Goal: Task Accomplishment & Management: Manage account settings

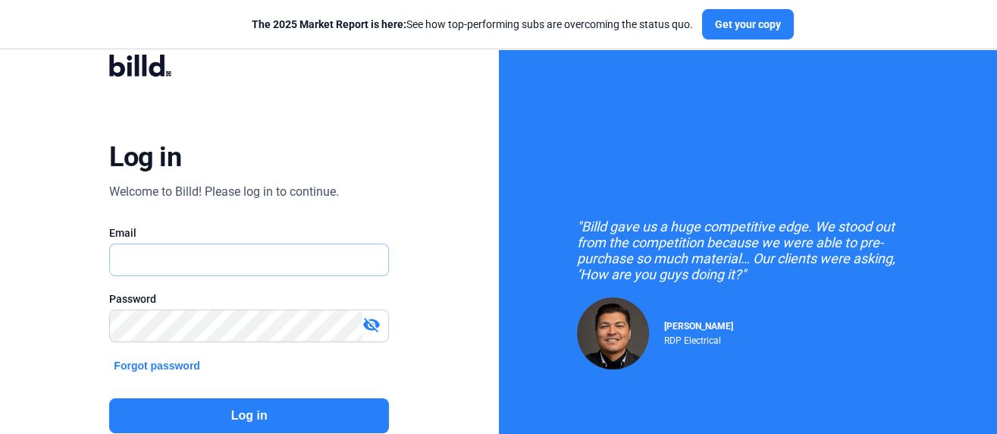
click at [178, 262] on input "text" at bounding box center [241, 259] width 262 height 31
click at [178, 262] on input "text" at bounding box center [249, 259] width 278 height 31
type input "[EMAIL_ADDRESS][DOMAIN_NAME]"
click at [227, 258] on input "[EMAIL_ADDRESS][DOMAIN_NAME]" at bounding box center [249, 259] width 278 height 31
click at [369, 319] on mat-icon "visibility_off" at bounding box center [371, 324] width 18 height 18
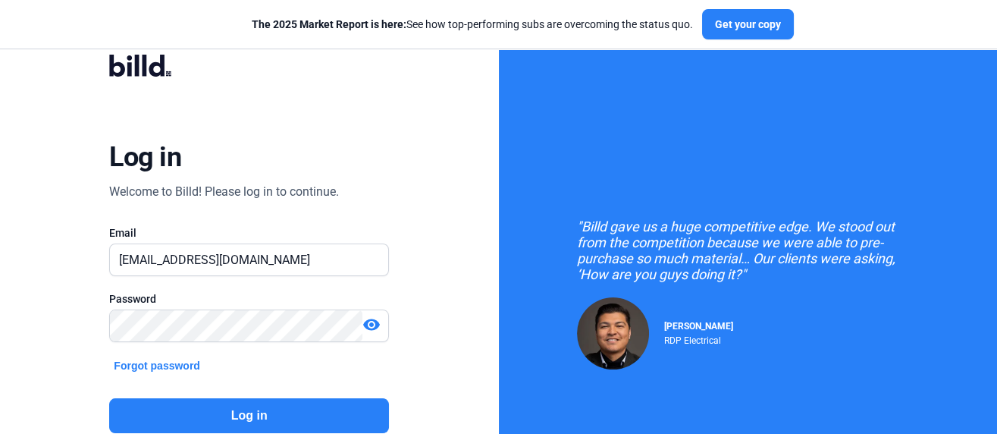
click at [242, 410] on button "Log in" at bounding box center [249, 415] width 280 height 35
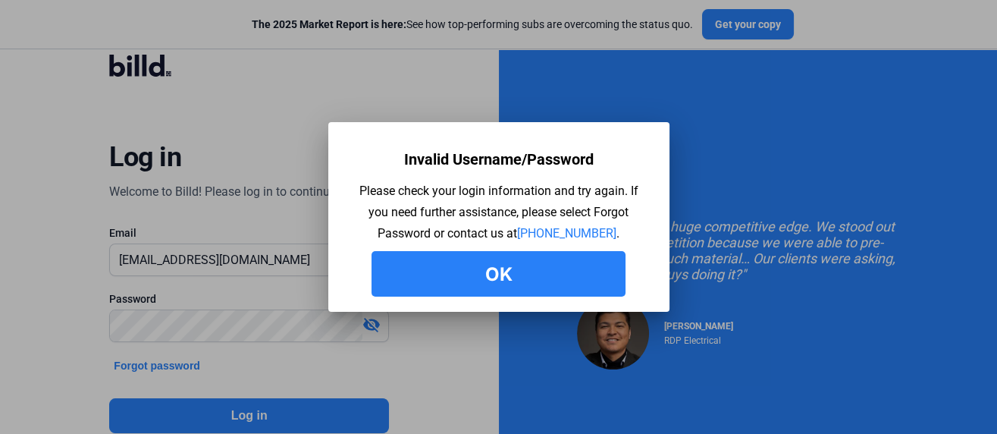
drag, startPoint x: 482, startPoint y: 259, endPoint x: 494, endPoint y: 278, distance: 22.5
click at [494, 278] on button "Ok" at bounding box center [499, 273] width 254 height 45
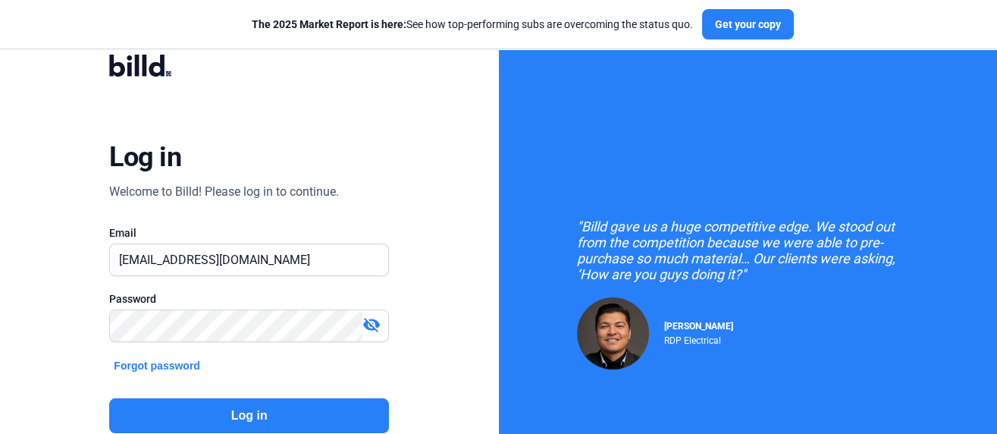
click at [267, 421] on button "Log in" at bounding box center [249, 415] width 280 height 35
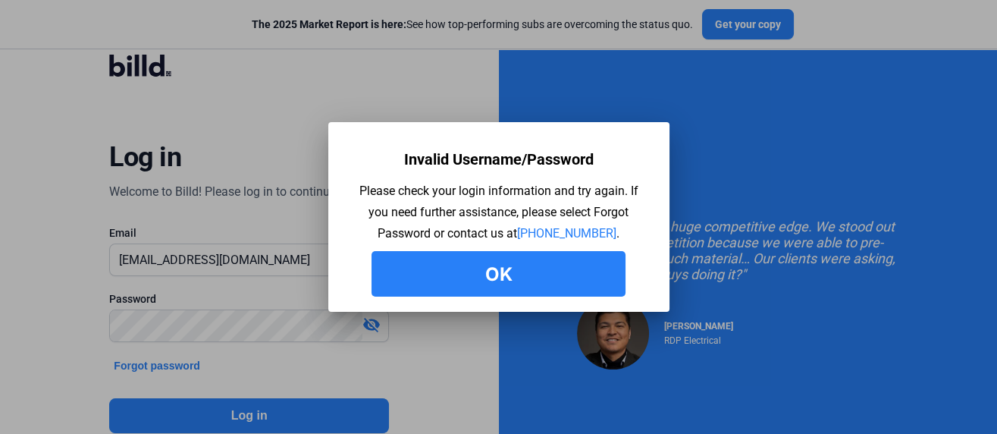
click at [522, 275] on button "Ok" at bounding box center [499, 273] width 254 height 45
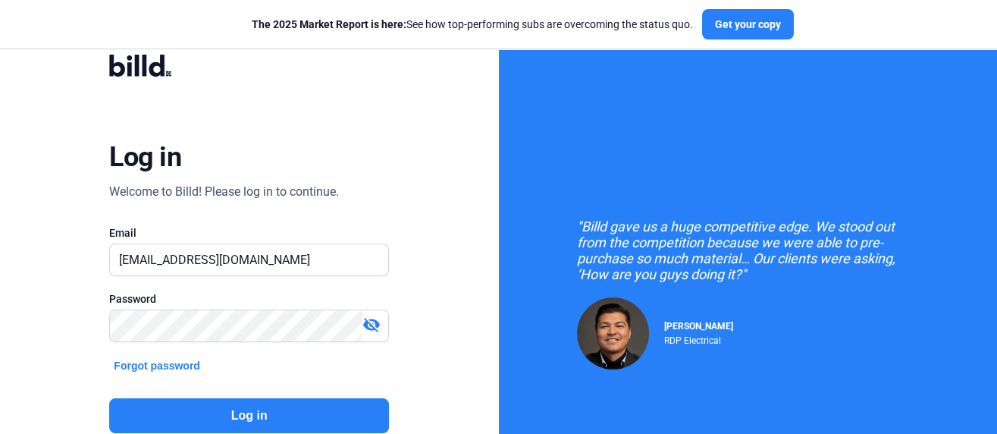
click at [285, 412] on button "Log in" at bounding box center [249, 415] width 280 height 35
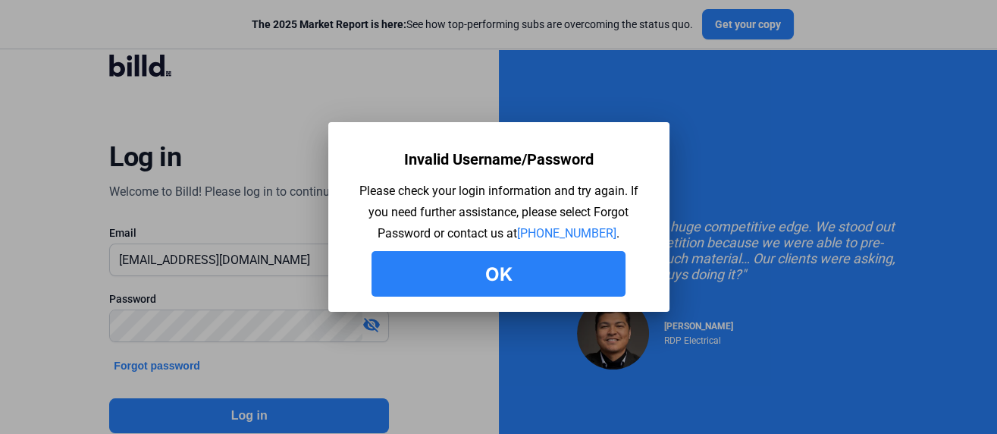
click at [478, 286] on button "Ok" at bounding box center [499, 273] width 254 height 45
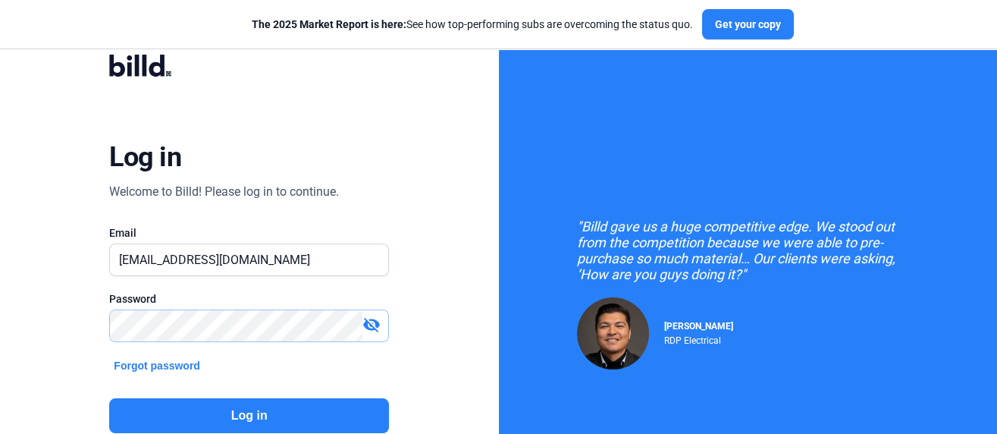
click at [0, 311] on div "Log in Welcome to Billd! Please log in to continue. Email [EMAIL_ADDRESS][DOMAI…" at bounding box center [249, 274] width 499 height 549
click at [373, 319] on mat-icon "visibility_off" at bounding box center [371, 324] width 18 height 18
click at [373, 319] on mat-icon "visibility" at bounding box center [371, 324] width 18 height 18
click at [259, 408] on button "Log in" at bounding box center [249, 415] width 280 height 35
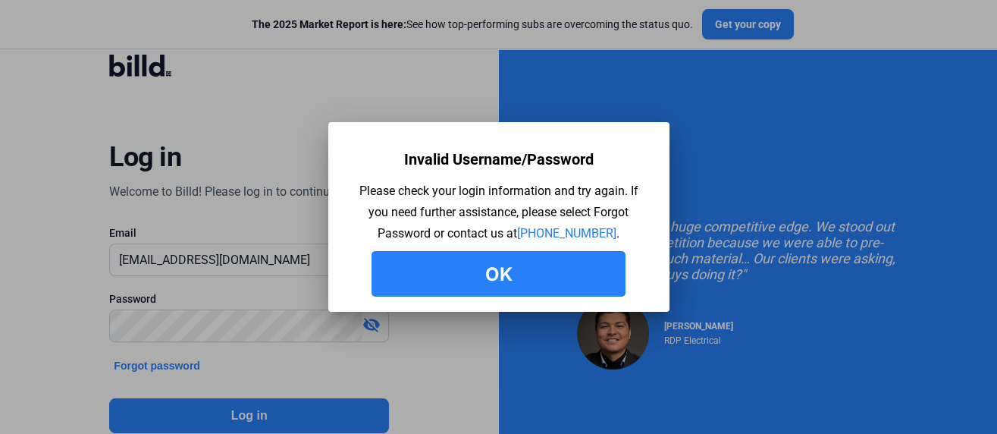
click at [516, 264] on button "Ok" at bounding box center [499, 273] width 254 height 45
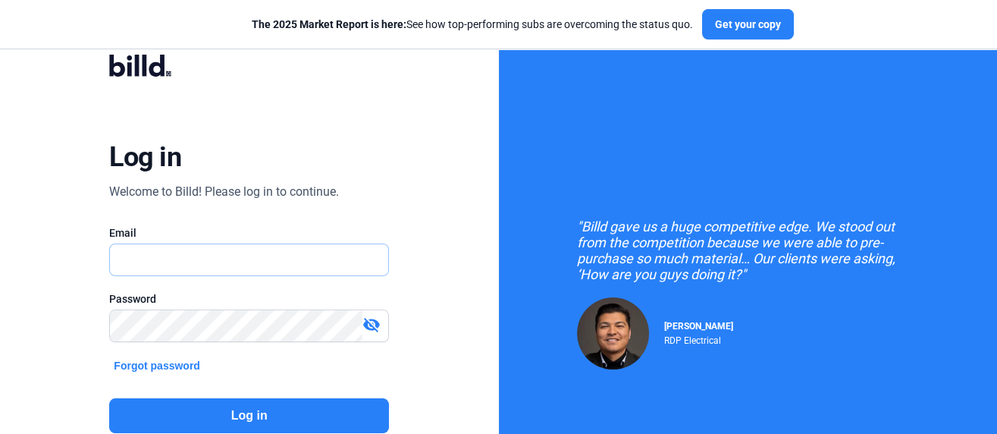
click at [150, 259] on input "text" at bounding box center [249, 259] width 278 height 31
click at [170, 255] on input "text" at bounding box center [249, 259] width 278 height 31
click at [152, 263] on input "text" at bounding box center [249, 259] width 278 height 31
